Goal: Task Accomplishment & Management: Complete application form

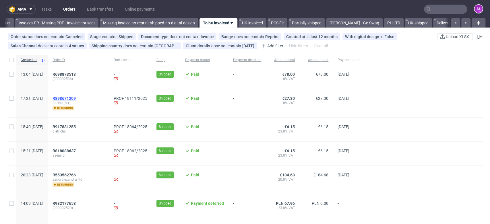
scroll to position [0, 963]
click at [76, 99] on span "R898671209" at bounding box center [64, 98] width 23 height 5
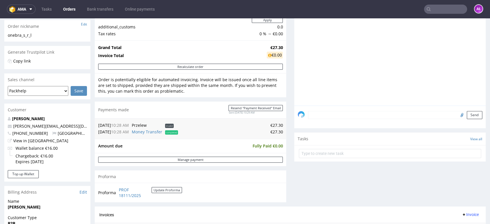
scroll to position [191, 0]
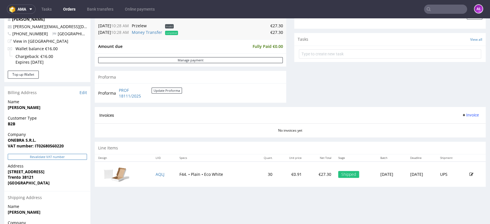
click at [73, 158] on button "Revalidate VAT number" at bounding box center [47, 157] width 79 height 6
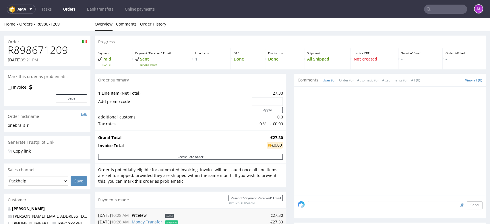
scroll to position [0, 0]
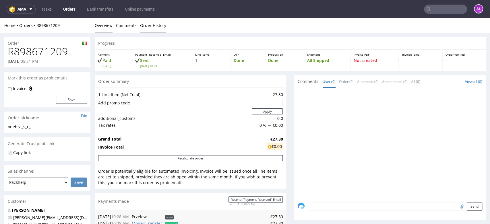
click at [154, 27] on link "Order History" at bounding box center [153, 25] width 26 height 14
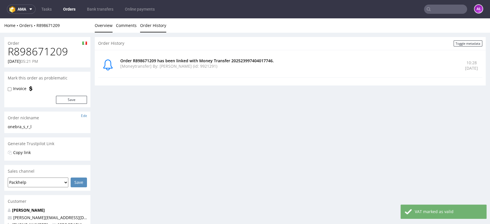
click at [109, 26] on link "Overview" at bounding box center [104, 25] width 18 height 14
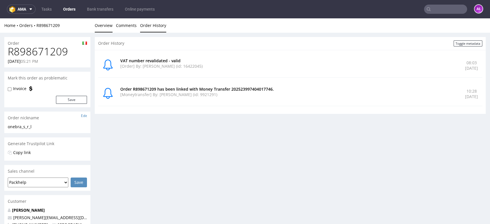
click at [96, 26] on link "Overview" at bounding box center [104, 25] width 18 height 14
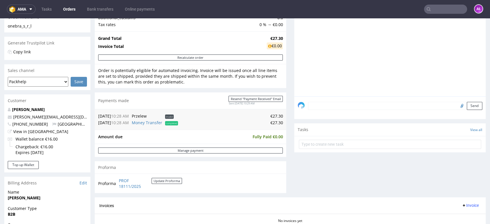
scroll to position [191, 0]
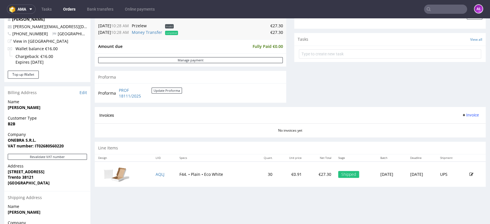
click at [441, 118] on button "Invoice" at bounding box center [471, 115] width 22 height 7
click at [441, 126] on span "Generate" at bounding box center [461, 128] width 28 height 6
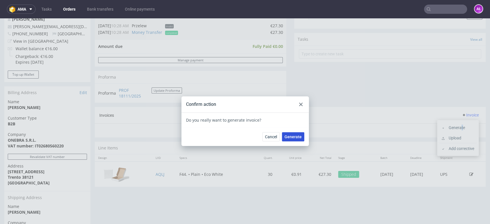
click at [294, 135] on span "Generate" at bounding box center [293, 137] width 17 height 4
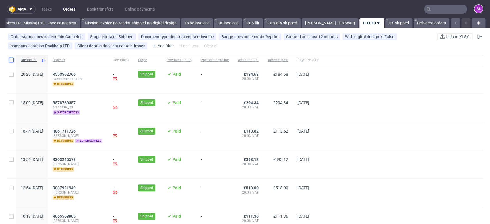
click at [12, 59] on input "checkbox" at bounding box center [11, 60] width 5 height 5
checkbox input "true"
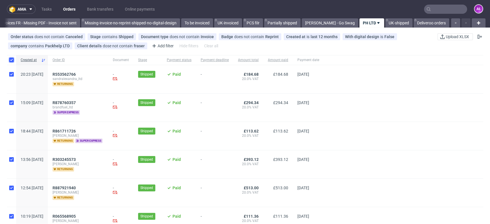
checkbox input "true"
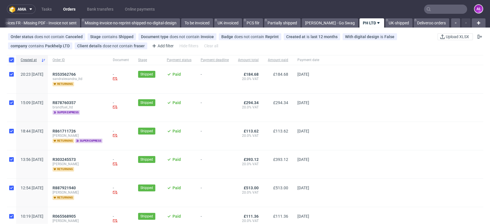
checkbox input "true"
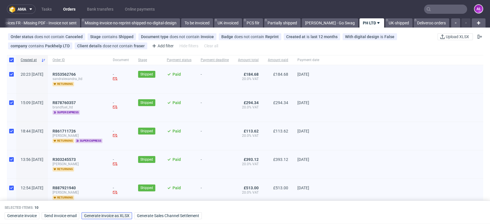
click at [121, 216] on span "Generate invoice as XLSX" at bounding box center [106, 216] width 45 height 4
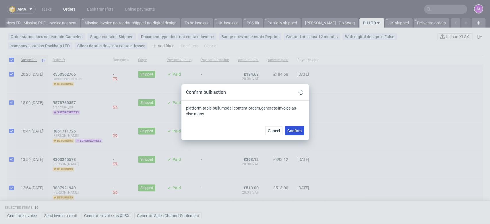
click at [299, 129] on span "Confirm" at bounding box center [295, 131] width 14 height 4
checkbox input "false"
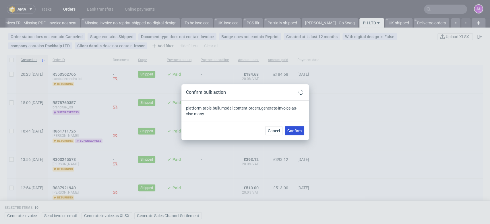
checkbox input "false"
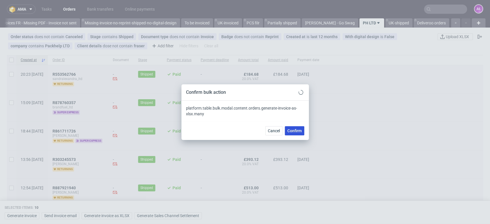
checkbox input "false"
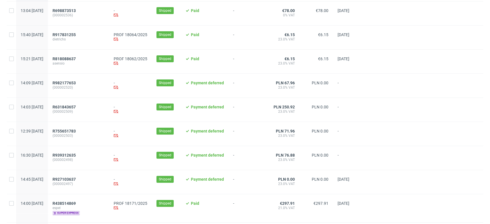
scroll to position [32, 0]
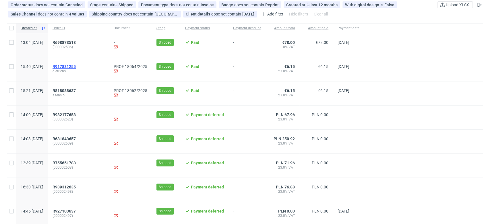
click at [76, 67] on span "R917831255" at bounding box center [64, 66] width 23 height 5
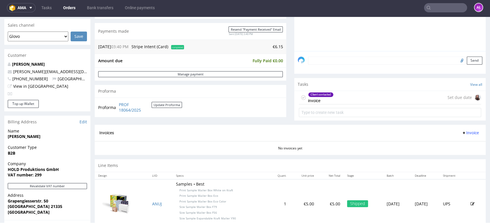
scroll to position [223, 0]
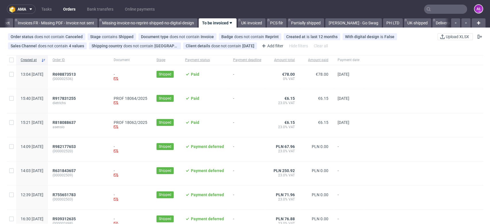
scroll to position [0, 963]
click at [76, 121] on span "R818088637" at bounding box center [64, 122] width 23 height 5
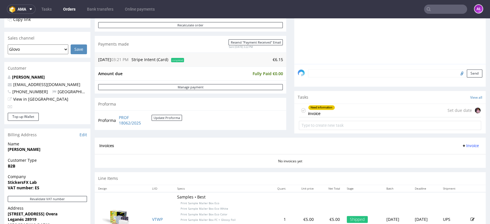
scroll to position [159, 0]
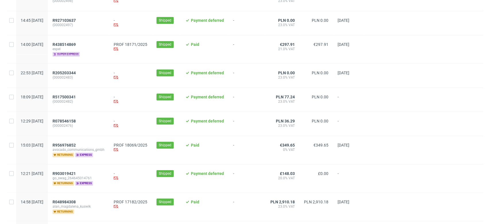
scroll to position [223, 0]
click at [87, 42] on div "R438514869 espel super express" at bounding box center [78, 49] width 61 height 28
click at [76, 45] on span "R438514869" at bounding box center [64, 44] width 23 height 5
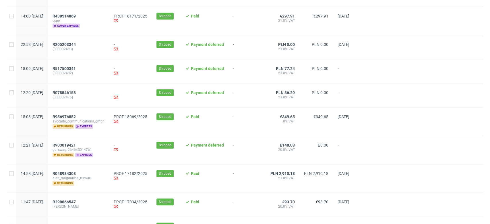
scroll to position [351, 0]
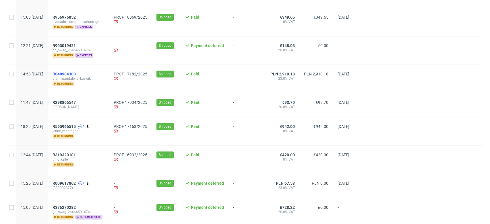
click at [76, 73] on span "R048984308" at bounding box center [64, 74] width 23 height 5
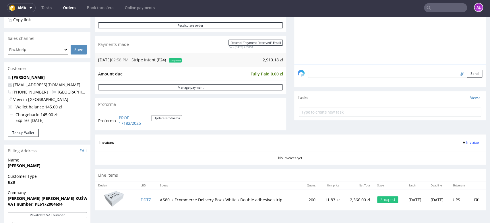
scroll to position [191, 0]
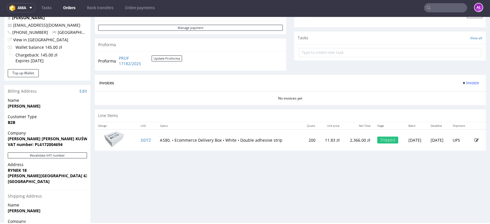
click at [462, 83] on span "Invoice" at bounding box center [470, 83] width 17 height 5
drag, startPoint x: 462, startPoint y: 86, endPoint x: 461, endPoint y: 97, distance: 11.2
click at [461, 97] on span "Generate" at bounding box center [461, 95] width 28 height 6
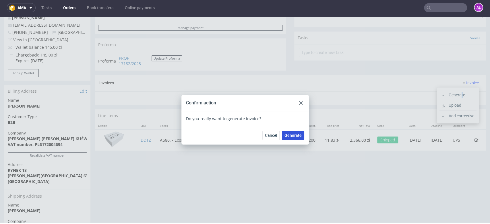
click at [296, 136] on span "Generate" at bounding box center [293, 136] width 17 height 4
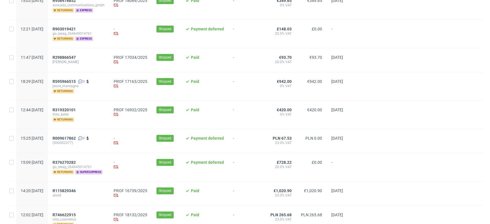
scroll to position [415, 0]
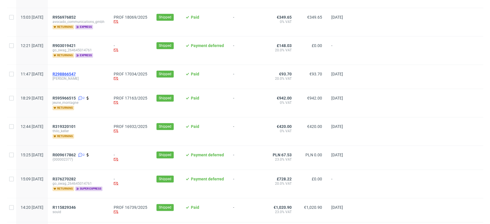
click at [76, 74] on span "R298866547" at bounding box center [64, 74] width 23 height 5
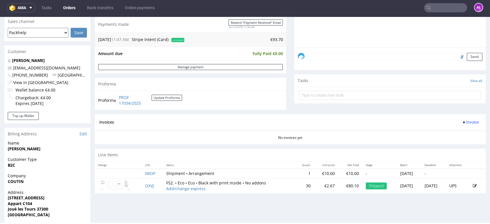
scroll to position [191, 0]
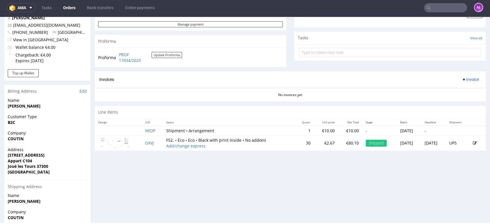
click at [462, 78] on span "Invoice" at bounding box center [470, 79] width 17 height 5
click at [464, 90] on span "Generate" at bounding box center [461, 92] width 28 height 6
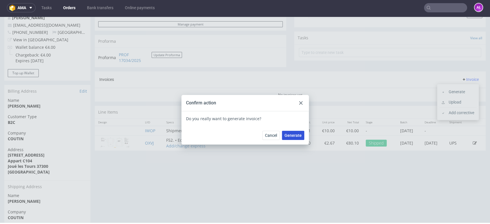
click at [296, 136] on span "Generate" at bounding box center [293, 136] width 17 height 4
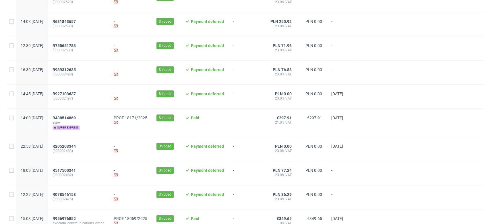
scroll to position [255, 0]
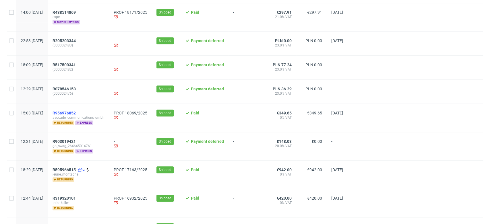
click at [76, 113] on span "R956976852" at bounding box center [64, 113] width 23 height 5
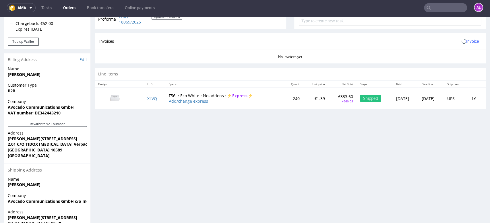
scroll to position [223, 0]
click at [77, 124] on button "Revalidate VAT number" at bounding box center [47, 124] width 79 height 6
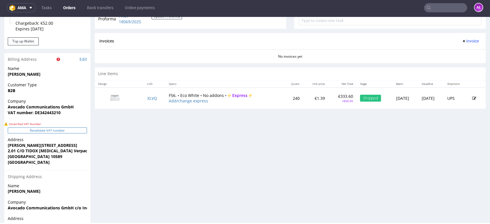
click at [68, 132] on button "Revalidate VAT number" at bounding box center [47, 131] width 79 height 6
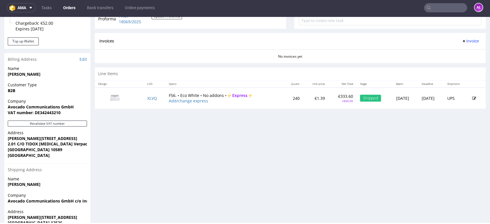
click at [464, 41] on span "Invoice" at bounding box center [470, 41] width 17 height 5
click at [464, 51] on span "Generate" at bounding box center [461, 53] width 28 height 6
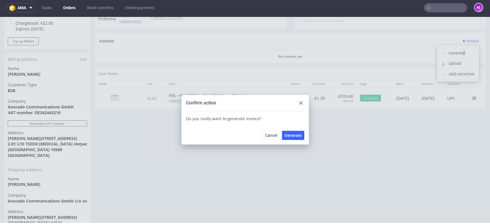
drag, startPoint x: 288, startPoint y: 132, endPoint x: 278, endPoint y: 49, distance: 84.2
click at [288, 132] on button "Generate" at bounding box center [293, 135] width 22 height 9
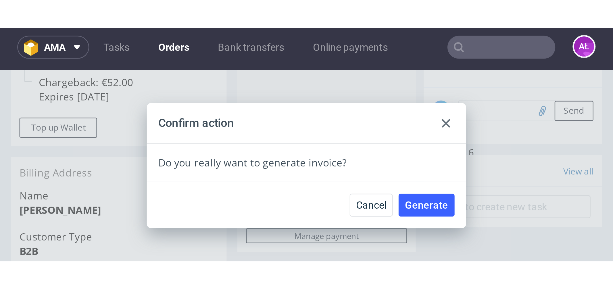
scroll to position [201, 0]
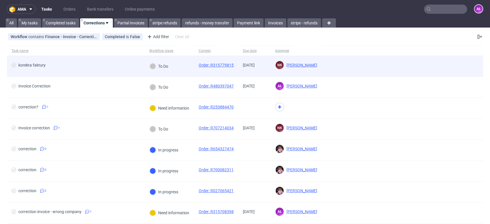
click at [183, 68] on div "To Do" at bounding box center [169, 66] width 49 height 21
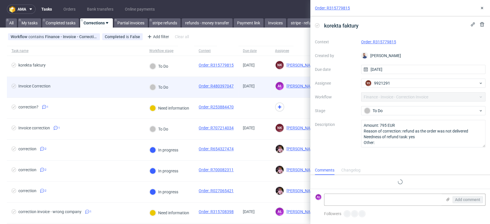
scroll to position [5, 0]
click at [183, 90] on div "To Do" at bounding box center [169, 87] width 49 height 21
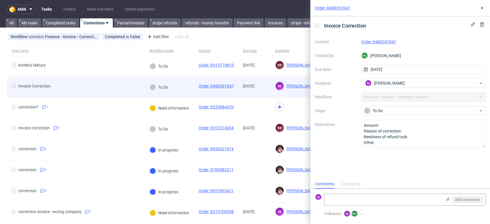
scroll to position [5, 0]
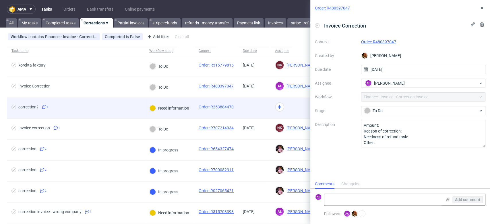
click at [188, 111] on div "Need information" at bounding box center [170, 108] width 40 height 6
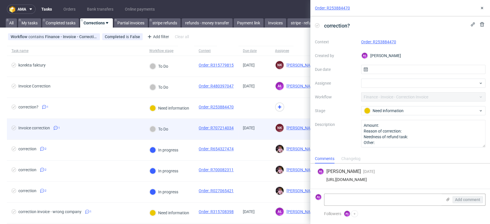
click at [182, 136] on div "To Do" at bounding box center [169, 129] width 49 height 21
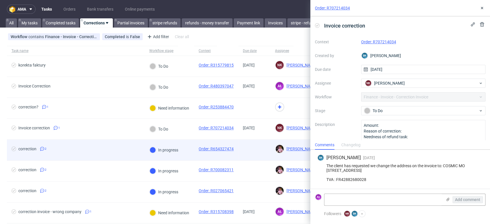
click at [178, 154] on div "In progress" at bounding box center [164, 150] width 39 height 21
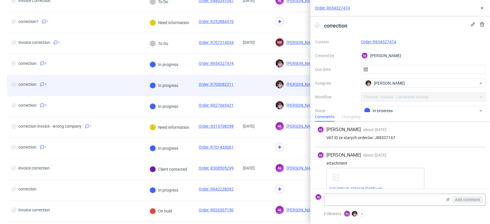
scroll to position [96, 0]
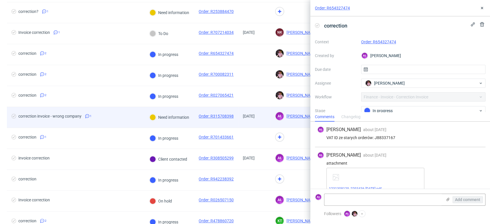
click at [189, 124] on div "Need information" at bounding box center [169, 117] width 49 height 21
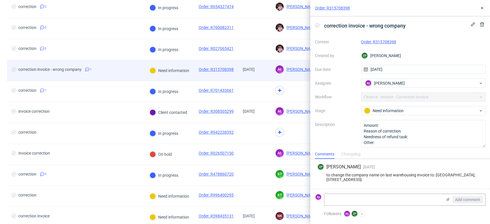
scroll to position [159, 0]
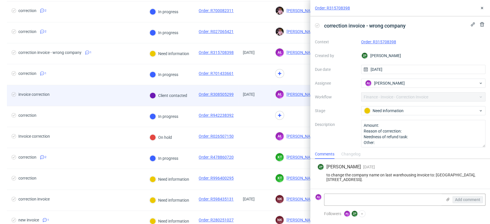
click at [188, 101] on div "Client contacted" at bounding box center [168, 95] width 47 height 21
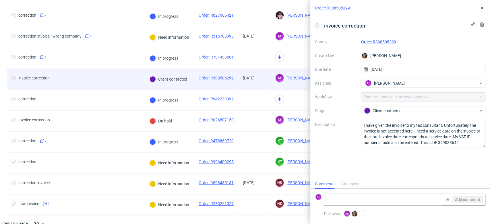
scroll to position [185, 0]
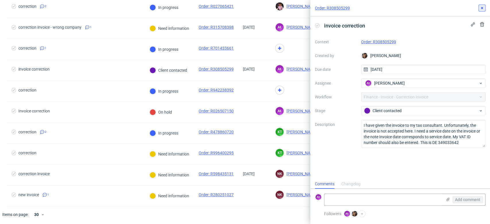
click at [482, 9] on use at bounding box center [482, 8] width 2 height 2
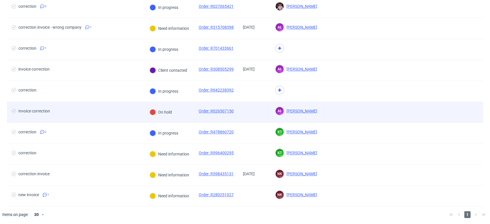
click at [185, 114] on div "On hold" at bounding box center [169, 112] width 49 height 21
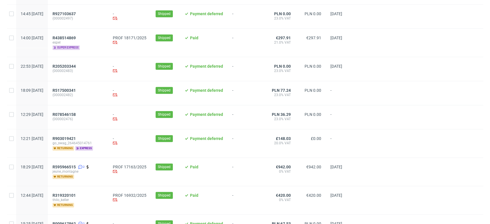
scroll to position [287, 0]
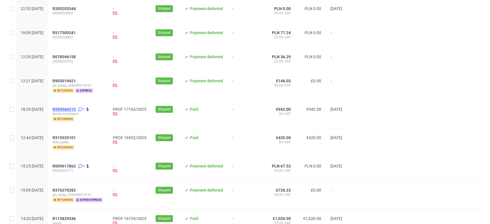
click at [76, 109] on span "R595966515" at bounding box center [64, 109] width 23 height 5
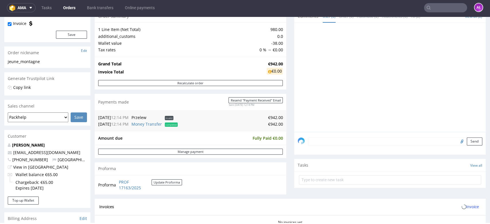
scroll to position [159, 0]
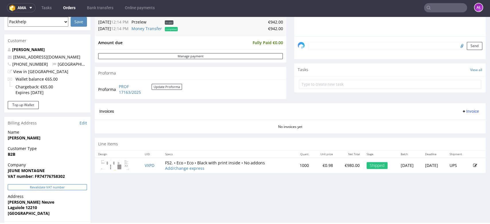
click at [80, 189] on button "Revalidate VAT number" at bounding box center [47, 187] width 79 height 6
click at [464, 113] on span "Invoice" at bounding box center [470, 111] width 17 height 5
drag, startPoint x: 464, startPoint y: 115, endPoint x: 460, endPoint y: 125, distance: 11.1
click at [460, 125] on span "Generate" at bounding box center [461, 124] width 28 height 6
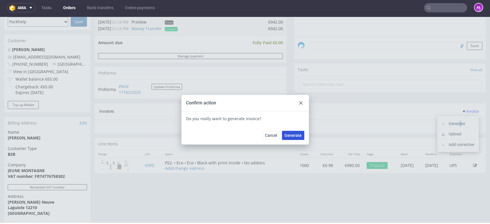
click at [290, 134] on span "Generate" at bounding box center [293, 136] width 17 height 4
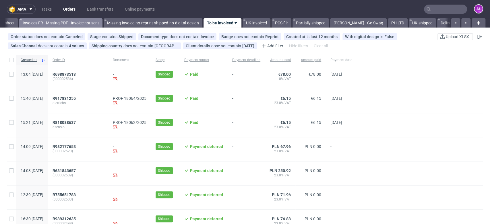
scroll to position [0, 963]
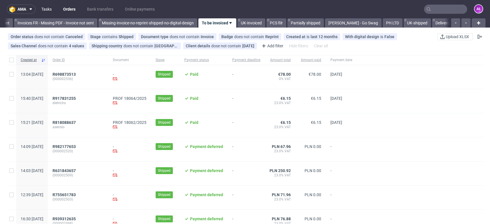
click at [47, 7] on link "Tasks" at bounding box center [46, 9] width 17 height 9
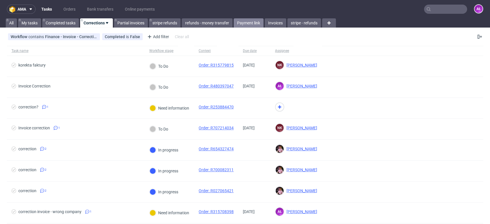
click at [253, 20] on link "Payment link" at bounding box center [249, 22] width 30 height 9
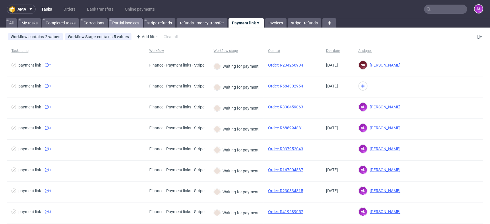
click at [122, 22] on link "Partial invoices" at bounding box center [126, 22] width 34 height 9
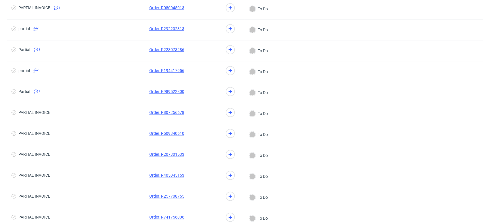
scroll to position [478, 0]
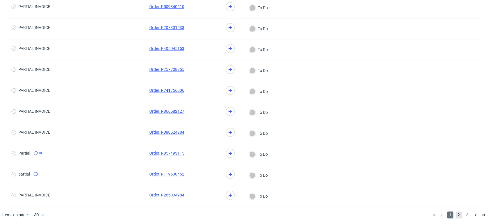
click at [456, 215] on span "2" at bounding box center [459, 215] width 6 height 7
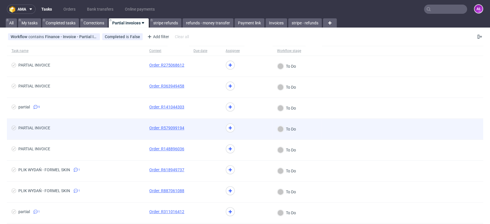
click at [194, 130] on span at bounding box center [205, 129] width 23 height 7
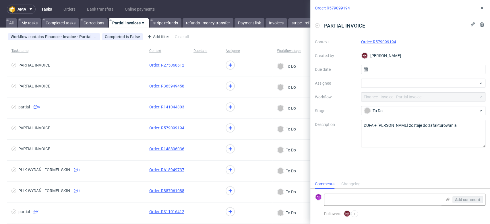
scroll to position [5, 0]
click at [390, 42] on link "Order: R579099194" at bounding box center [378, 42] width 35 height 5
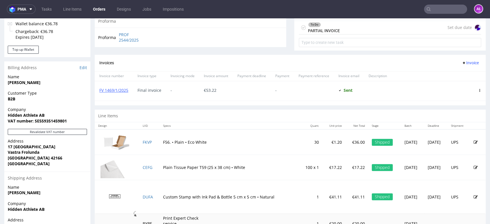
scroll to position [159, 0]
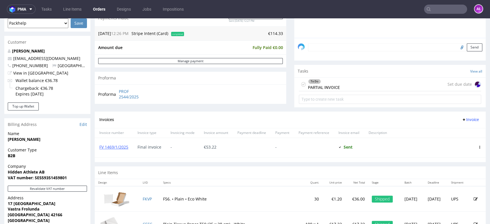
click at [322, 90] on div "To Do PARTIAL INVOICE" at bounding box center [324, 84] width 32 height 13
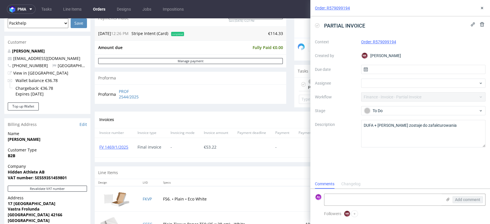
scroll to position [5, 0]
drag, startPoint x: 482, startPoint y: 8, endPoint x: 468, endPoint y: 17, distance: 16.6
click at [483, 8] on use at bounding box center [482, 8] width 2 height 2
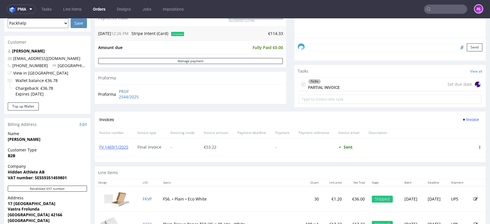
click at [313, 82] on div "To Do" at bounding box center [315, 81] width 12 height 5
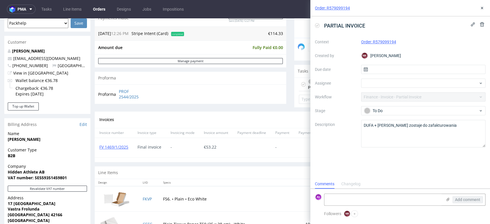
scroll to position [5, 0]
click at [384, 108] on div "To Do" at bounding box center [421, 111] width 114 height 6
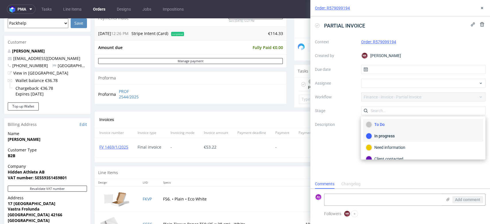
click at [389, 137] on div "In progress" at bounding box center [423, 136] width 115 height 6
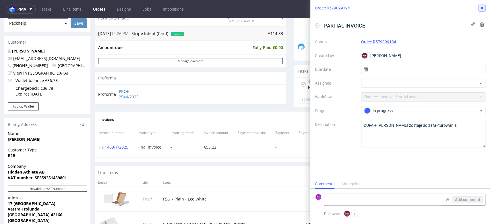
click at [482, 6] on icon at bounding box center [482, 8] width 5 height 5
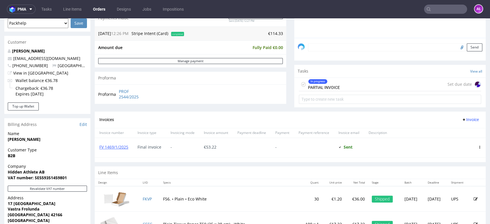
click at [350, 82] on div "In progress PARTIAL INVOICE Set due date" at bounding box center [390, 85] width 182 height 14
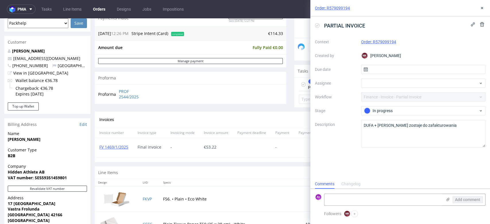
scroll to position [5, 0]
click at [392, 113] on div "In progress" at bounding box center [421, 111] width 114 height 6
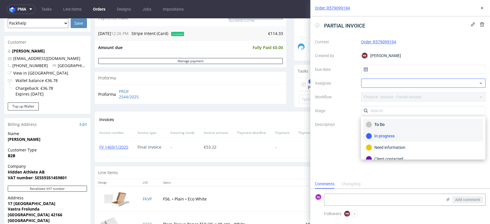
drag, startPoint x: 386, startPoint y: 126, endPoint x: 411, endPoint y: 80, distance: 53.1
click at [386, 126] on div "To Do" at bounding box center [423, 125] width 115 height 6
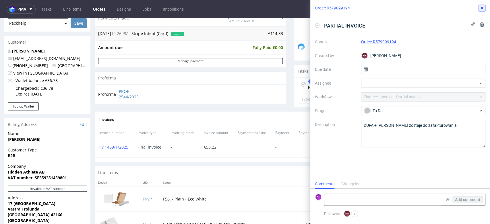
click at [481, 11] on button at bounding box center [482, 8] width 7 height 7
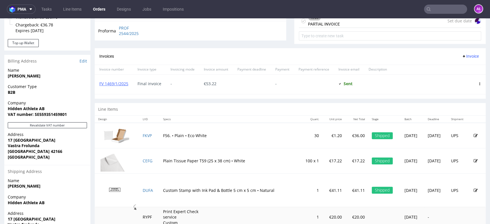
scroll to position [211, 0]
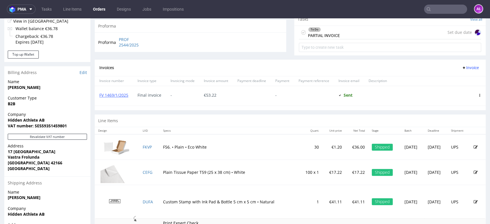
click at [319, 33] on div "To Do PARTIAL INVOICE" at bounding box center [324, 32] width 32 height 13
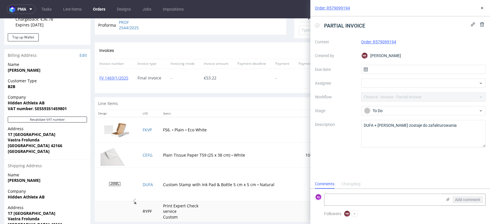
scroll to position [244, 0]
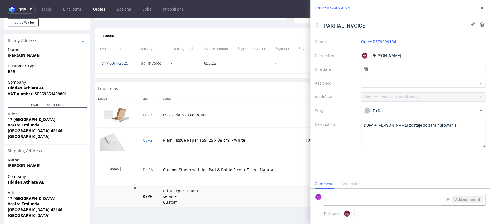
click at [121, 63] on link "FV 1469/1/2025" at bounding box center [113, 62] width 29 height 5
click at [125, 63] on link "FV 1469/1/2025" at bounding box center [113, 62] width 29 height 5
click at [482, 7] on use at bounding box center [482, 8] width 2 height 2
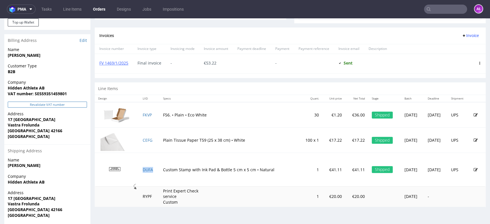
click at [83, 105] on button "Revalidate VAT number" at bounding box center [47, 105] width 79 height 6
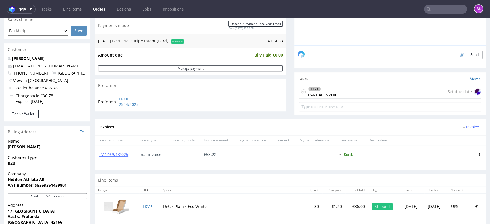
scroll to position [148, 0]
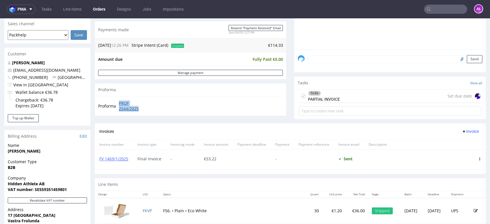
drag, startPoint x: 116, startPoint y: 101, endPoint x: 147, endPoint y: 108, distance: 31.6
click at [147, 108] on tr "Proforma PROF 2544/2025" at bounding box center [124, 106] width 52 height 12
copy tr "PROF 2544/2025"
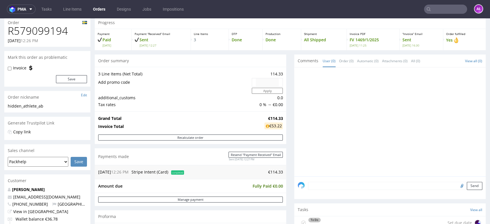
scroll to position [0, 0]
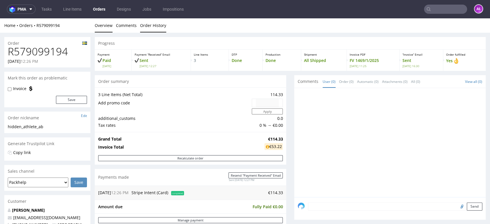
click at [149, 29] on link "Order History" at bounding box center [153, 25] width 26 height 14
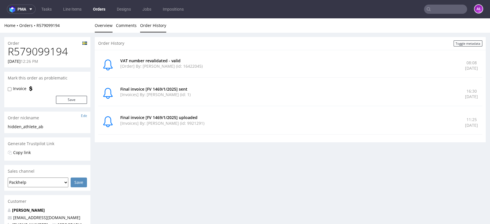
click at [105, 26] on link "Overview" at bounding box center [104, 25] width 18 height 14
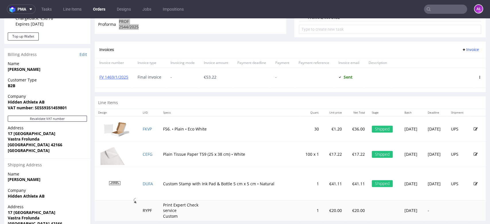
scroll to position [276, 0]
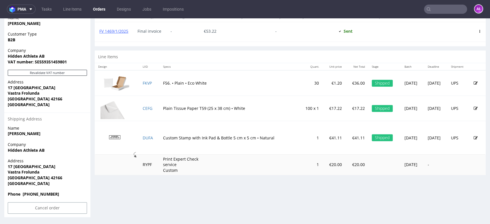
click at [124, 34] on div "FV 1469/1/2025" at bounding box center [114, 32] width 38 height 20
click at [123, 31] on link "FV 1469/1/2025" at bounding box center [113, 30] width 29 height 5
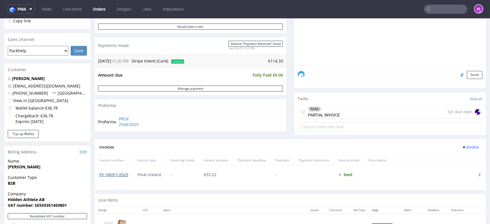
scroll to position [116, 0]
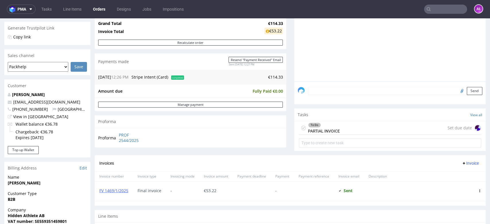
click at [374, 130] on div "To Do PARTIAL INVOICE Set due date" at bounding box center [390, 129] width 182 height 14
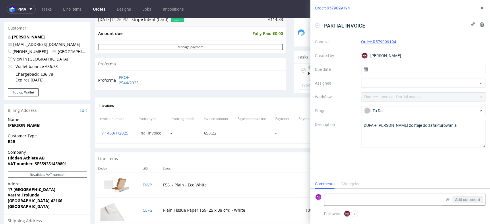
scroll to position [244, 0]
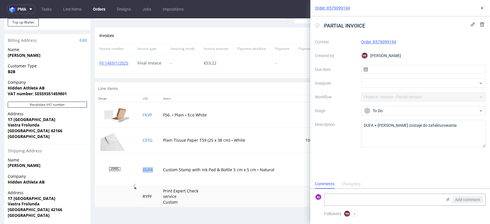
click at [153, 171] on td "DUFA" at bounding box center [149, 170] width 20 height 34
click at [355, 202] on textarea at bounding box center [384, 199] width 118 height 11
paste textarea "DUFA"
drag, startPoint x: 143, startPoint y: 201, endPoint x: 147, endPoint y: 201, distance: 4.0
click at [147, 201] on td "RYPF" at bounding box center [149, 197] width 20 height 20
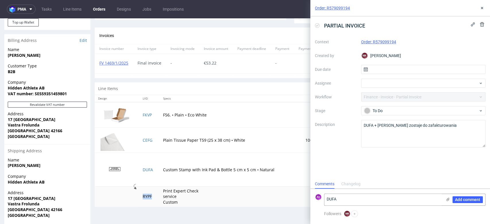
drag, startPoint x: 150, startPoint y: 199, endPoint x: 260, endPoint y: 199, distance: 110.0
click at [128, 199] on tr "RYPF Print Expert Check service Custom 1 €20.00 €20.00 Wed 29 Jan -" at bounding box center [290, 197] width 391 height 20
copy tr "RYPF"
click at [361, 194] on textarea "DUFA" at bounding box center [384, 199] width 118 height 11
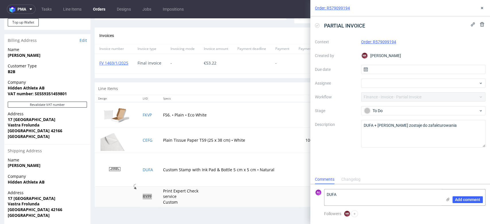
paste textarea "RYPF"
click at [334, 202] on textarea "DUFA RYPF" at bounding box center [384, 198] width 118 height 16
click at [325, 195] on textarea "DUFA RYPF" at bounding box center [384, 198] width 118 height 16
click at [325, 196] on textarea "+DUFA +RYPF" at bounding box center [384, 198] width 118 height 16
click at [338, 189] on textarea "+DUFA +RYPF" at bounding box center [384, 195] width 118 height 22
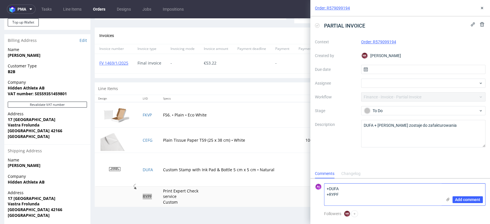
click at [346, 189] on textarea "+DUFA +RYPF" at bounding box center [384, 195] width 118 height 22
paste textarea "FV 1432/8/2025"
type textarea "FV 1432/8/2025 +DUFA +RYPF"
click at [458, 196] on div "Add comment" at bounding box center [463, 195] width 43 height 22
click at [461, 199] on span "Add comment" at bounding box center [467, 200] width 25 height 4
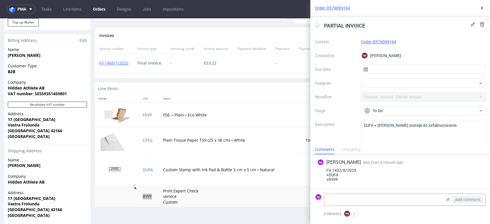
click at [319, 25] on icon at bounding box center [317, 25] width 5 height 5
click at [483, 9] on use at bounding box center [482, 8] width 2 height 2
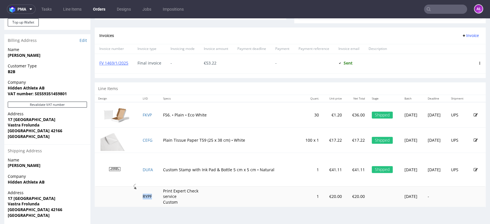
click at [462, 34] on span "Invoice" at bounding box center [470, 35] width 17 height 5
click at [462, 47] on span "Upload" at bounding box center [461, 48] width 28 height 6
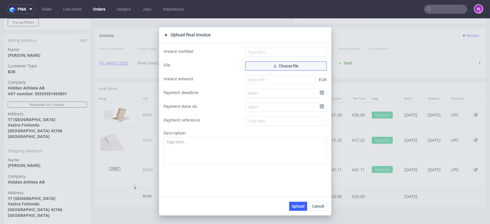
click at [282, 63] on button "Choose file" at bounding box center [286, 65] width 82 height 9
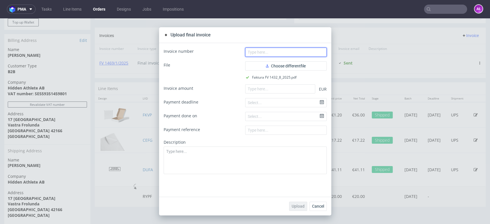
drag, startPoint x: 276, startPoint y: 52, endPoint x: 253, endPoint y: 23, distance: 36.6
click at [276, 52] on input "text" at bounding box center [286, 52] width 82 height 9
paste input "FV 1432/8/2025"
type input "FV 1432/8/2025"
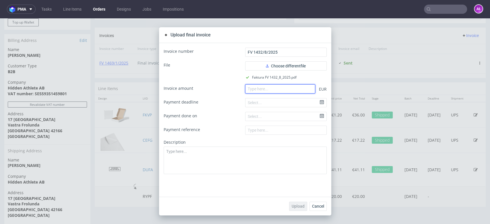
click at [266, 91] on input "number" at bounding box center [280, 88] width 70 height 9
paste input "61.11"
type input "61.11"
click at [300, 205] on span "Upload" at bounding box center [298, 207] width 13 height 4
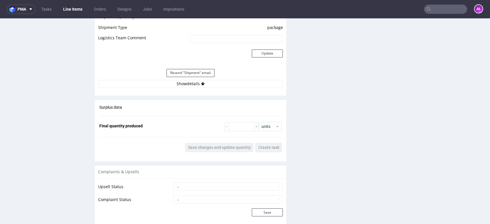
scroll to position [607, 0]
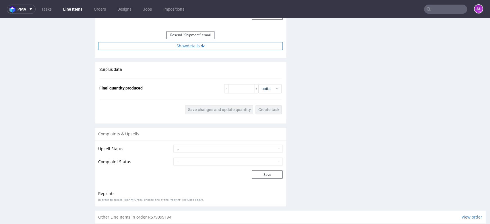
click at [193, 48] on button "Show details" at bounding box center [190, 46] width 185 height 8
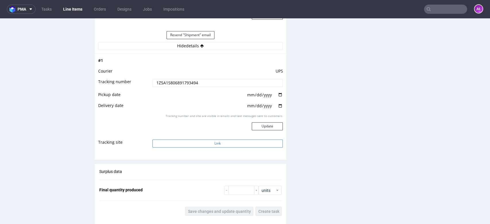
click at [203, 145] on button "Link" at bounding box center [218, 144] width 131 height 8
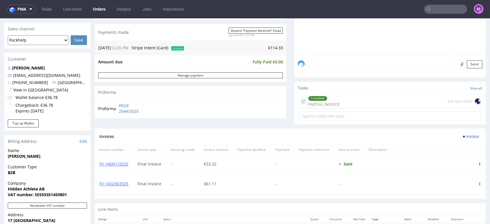
scroll to position [64, 0]
